Goal: Communication & Community: Answer question/provide support

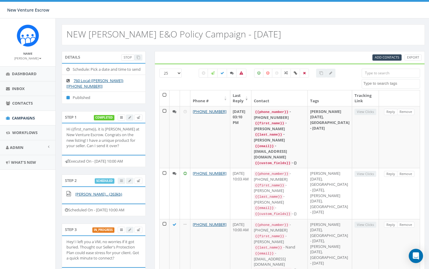
select select
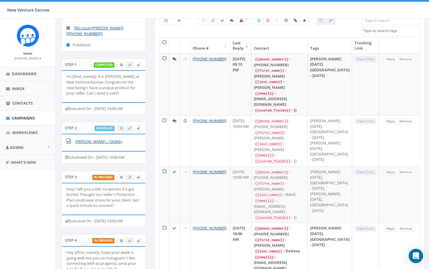
scroll to position [53, 0]
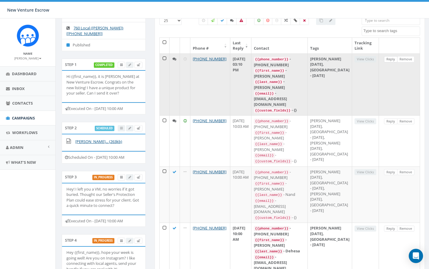
click at [388, 58] on link "Reply" at bounding box center [390, 59] width 13 height 6
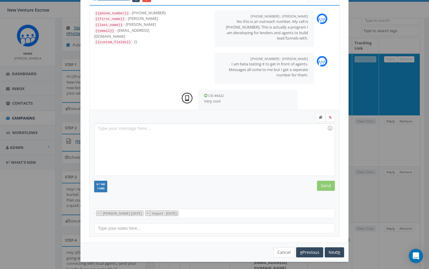
scroll to position [27, 0]
click at [282, 248] on button "Cancel" at bounding box center [283, 253] width 21 height 10
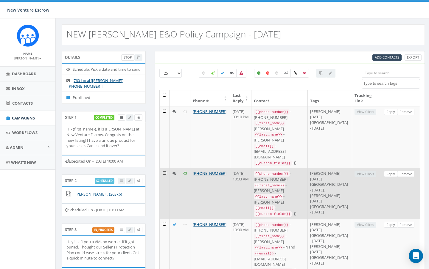
scroll to position [0, 0]
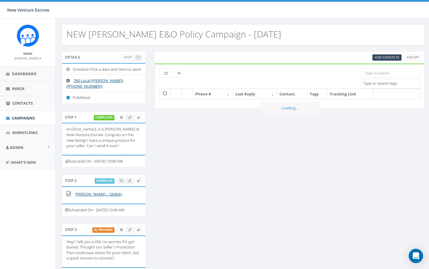
select select
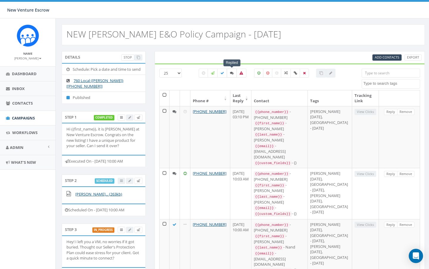
click at [230, 70] on label at bounding box center [232, 73] width 10 height 9
checkbox input "true"
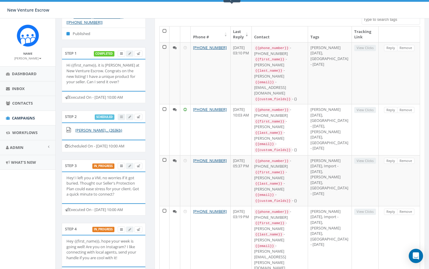
scroll to position [65, 0]
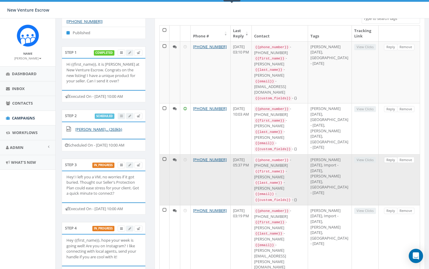
click at [392, 157] on link "Reply" at bounding box center [390, 160] width 13 height 6
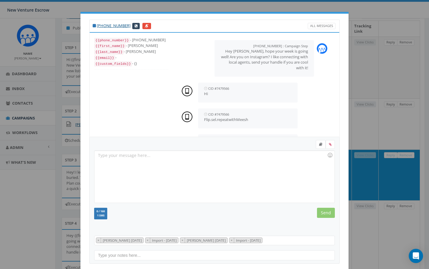
scroll to position [0, 0]
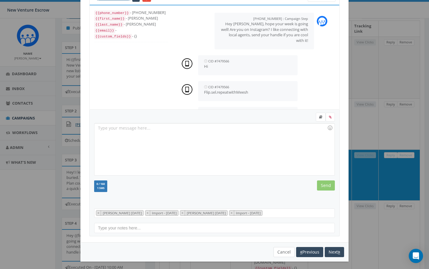
click at [283, 253] on button "Cancel" at bounding box center [283, 252] width 21 height 10
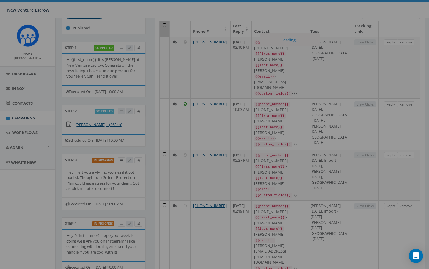
scroll to position [27, 0]
